Goal: Find contact information: Find contact information

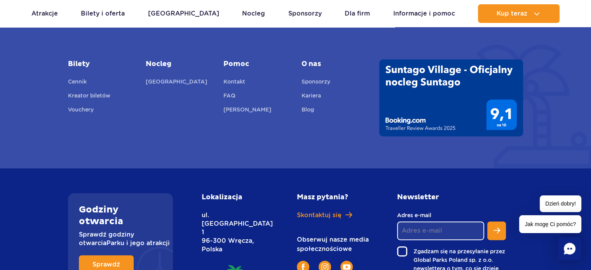
scroll to position [3159, 0]
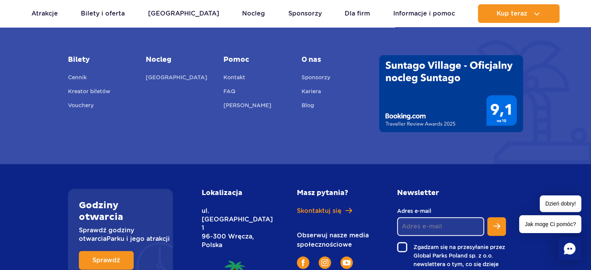
drag, startPoint x: 366, startPoint y: 163, endPoint x: 363, endPoint y: 213, distance: 50.6
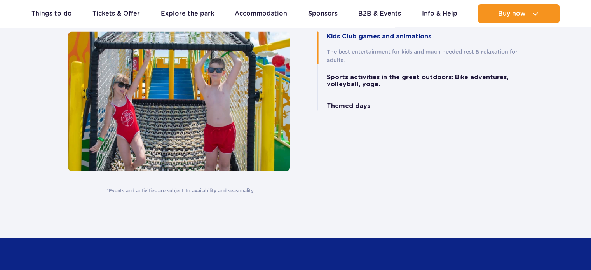
drag, startPoint x: 248, startPoint y: 187, endPoint x: 260, endPoint y: 289, distance: 101.8
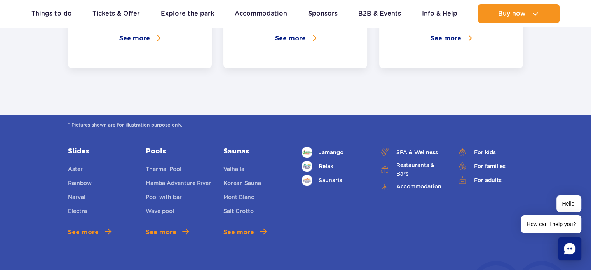
scroll to position [2928, 0]
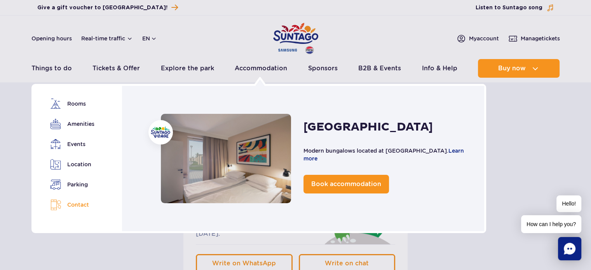
click at [82, 205] on link "Contact" at bounding box center [72, 204] width 44 height 11
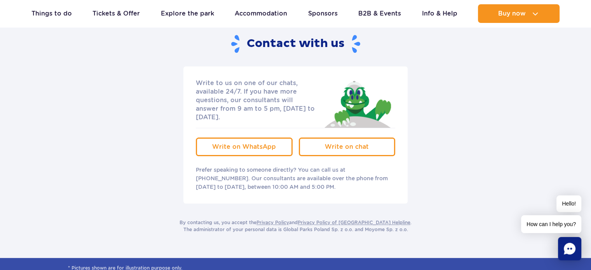
click at [569, 241] on rect "Chat" at bounding box center [569, 248] width 23 height 23
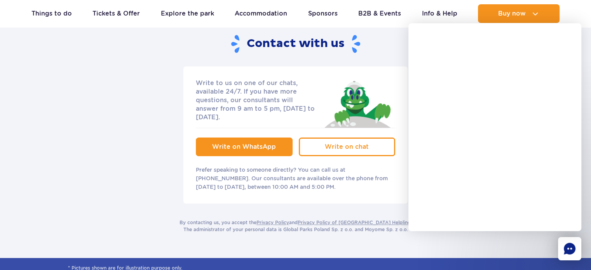
click at [280, 143] on link "Write on WhatsApp" at bounding box center [244, 147] width 97 height 19
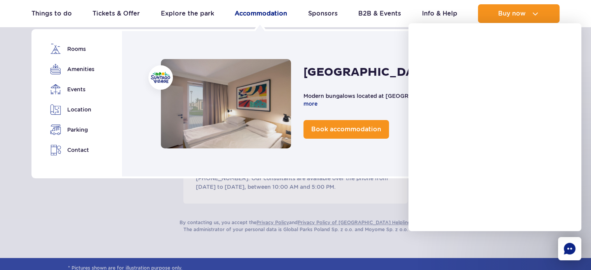
click at [277, 7] on link "Accommodation" at bounding box center [261, 13] width 52 height 19
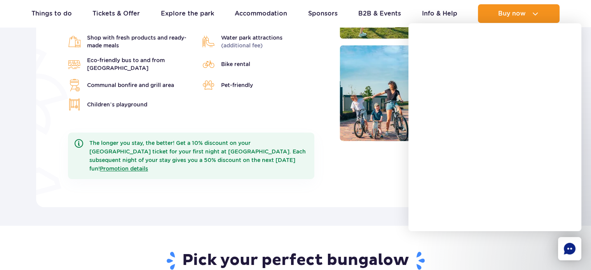
scroll to position [223, 0]
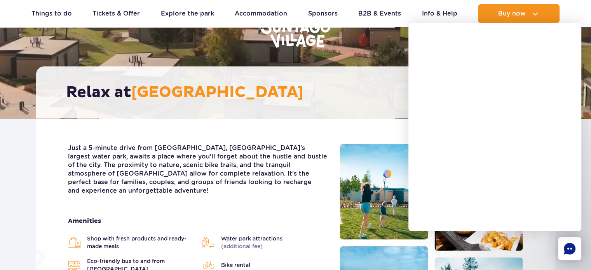
drag, startPoint x: 593, startPoint y: 38, endPoint x: 588, endPoint y: 31, distance: 7.8
